Goal: Obtain resource: Obtain resource

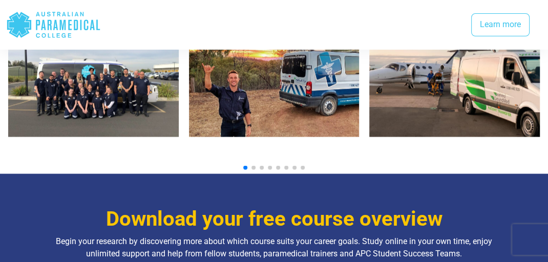
scroll to position [1249, 0]
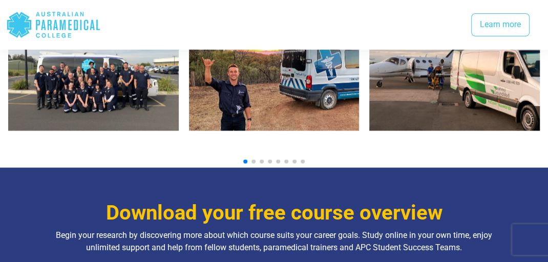
click at [254, 159] on span "Go to slide 2" at bounding box center [253, 161] width 4 height 4
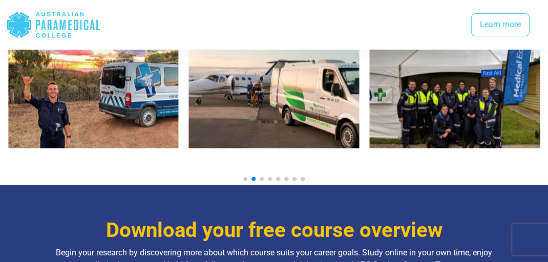
scroll to position [1162, 0]
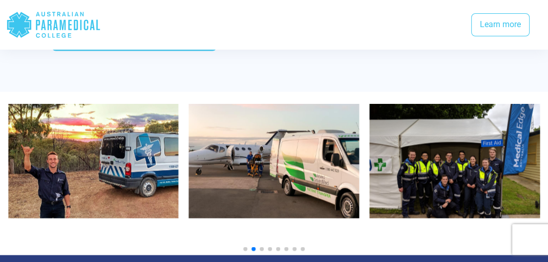
click at [261, 247] on span "Go to slide 3" at bounding box center [262, 249] width 4 height 4
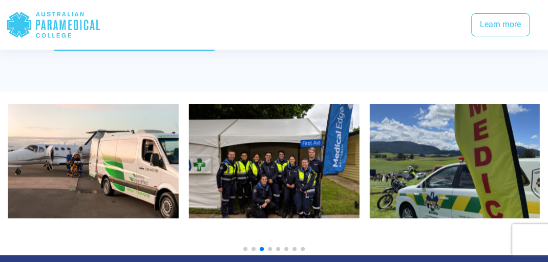
click at [269, 247] on span "Go to slide 4" at bounding box center [270, 249] width 4 height 4
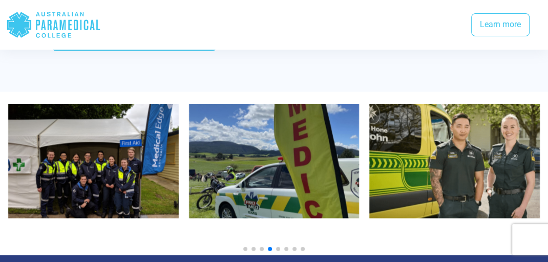
click at [278, 247] on span "Go to slide 5" at bounding box center [278, 249] width 4 height 4
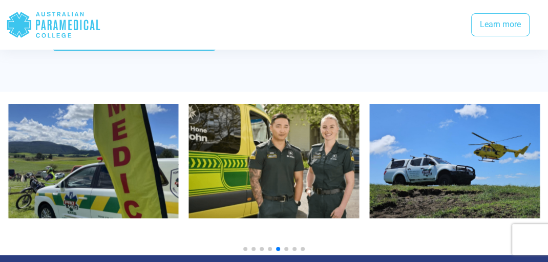
click at [287, 247] on span "Go to slide 6" at bounding box center [286, 249] width 4 height 4
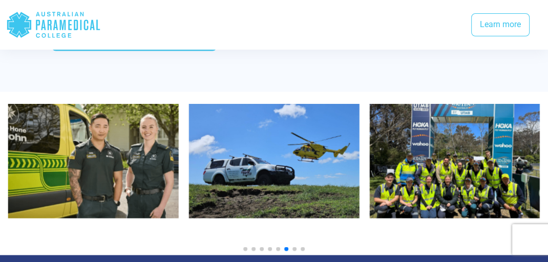
click at [294, 247] on span "Go to slide 7" at bounding box center [294, 249] width 4 height 4
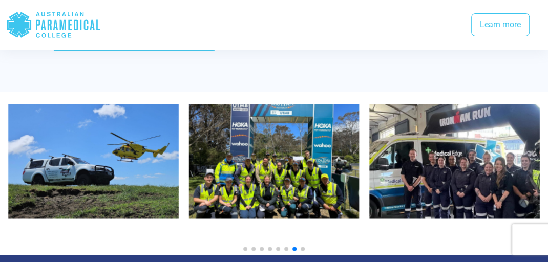
click at [302, 247] on span "Go to slide 8" at bounding box center [303, 249] width 4 height 4
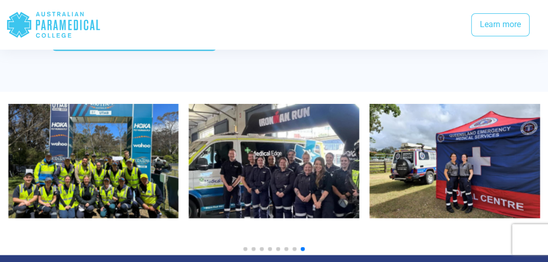
click at [287, 151] on img "9 / 10" at bounding box center [274, 161] width 171 height 114
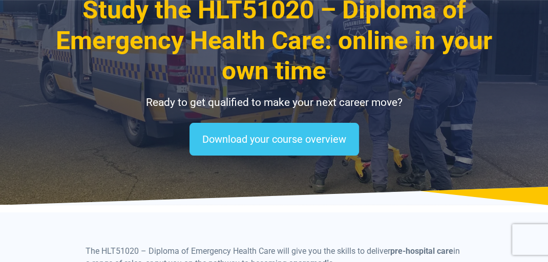
scroll to position [98, 0]
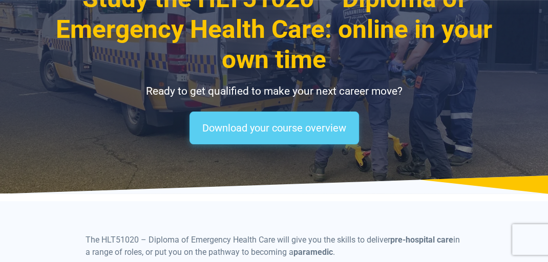
click at [278, 127] on link "Download your course overview" at bounding box center [275, 128] width 170 height 33
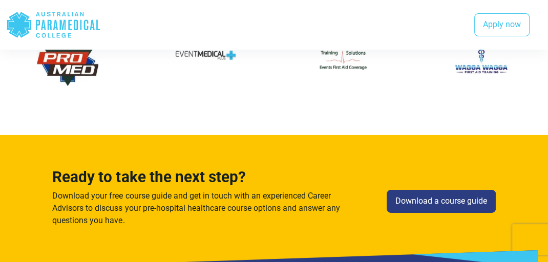
scroll to position [2140, 0]
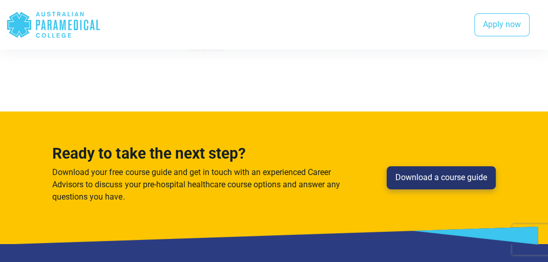
click at [449, 166] on link "Download a course guide" at bounding box center [441, 178] width 109 height 24
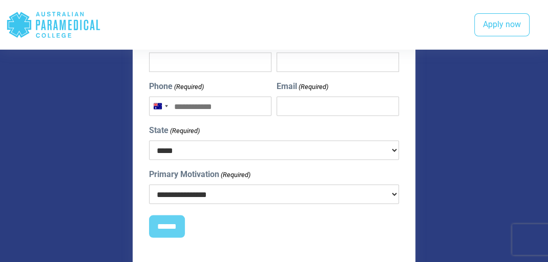
scroll to position [1333, 0]
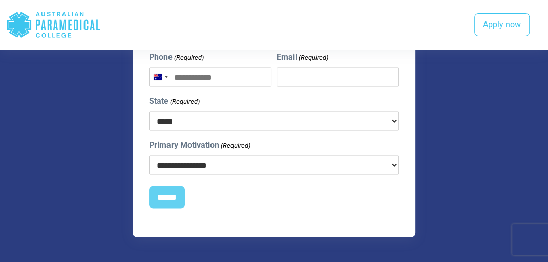
click at [395, 156] on select "**********" at bounding box center [274, 165] width 250 height 19
